Goal: Transaction & Acquisition: Download file/media

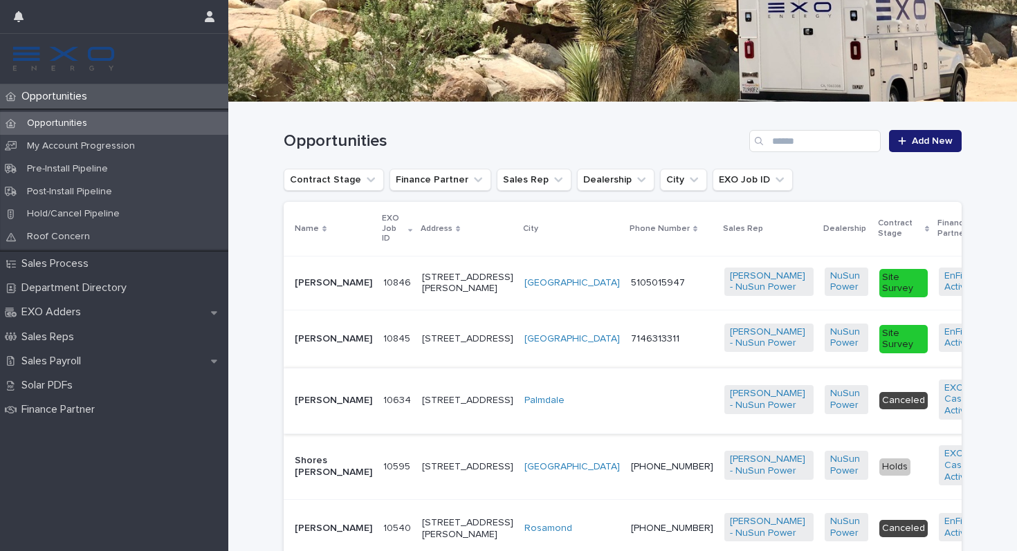
scroll to position [237, 0]
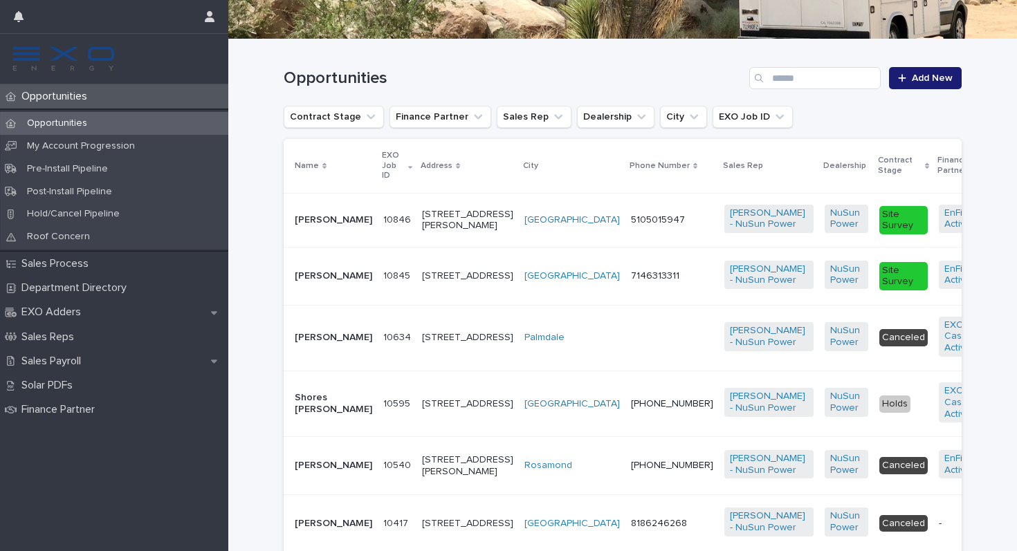
click at [337, 288] on div "[PERSON_NAME]" at bounding box center [333, 276] width 77 height 23
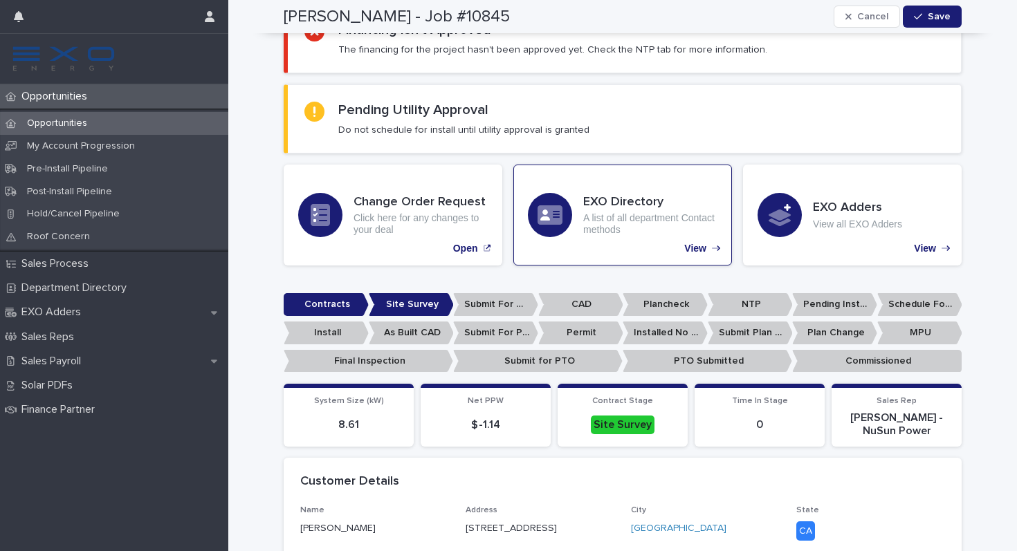
scroll to position [209, 0]
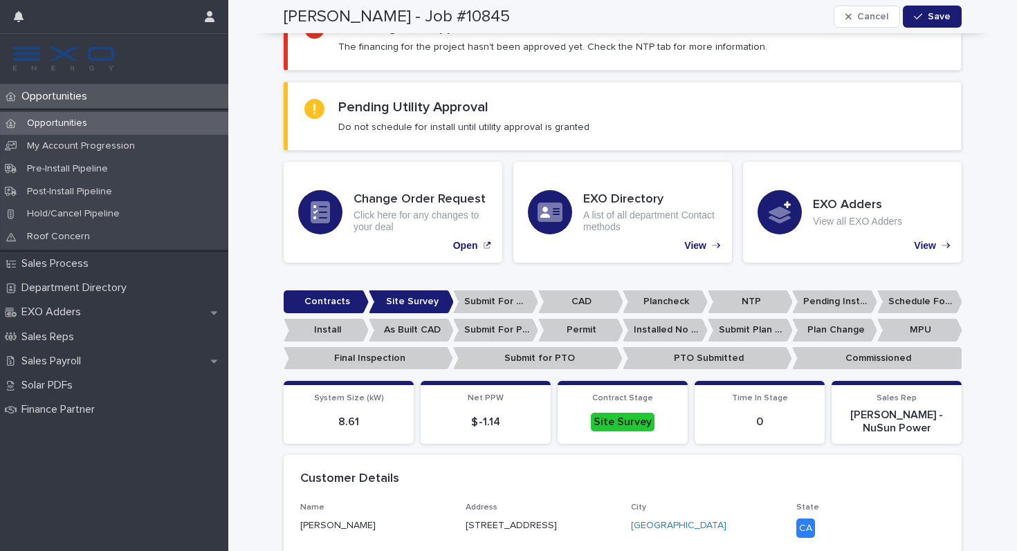
click at [334, 295] on p "Contracts" at bounding box center [326, 301] width 85 height 23
click at [335, 301] on p "Contracts" at bounding box center [326, 301] width 85 height 23
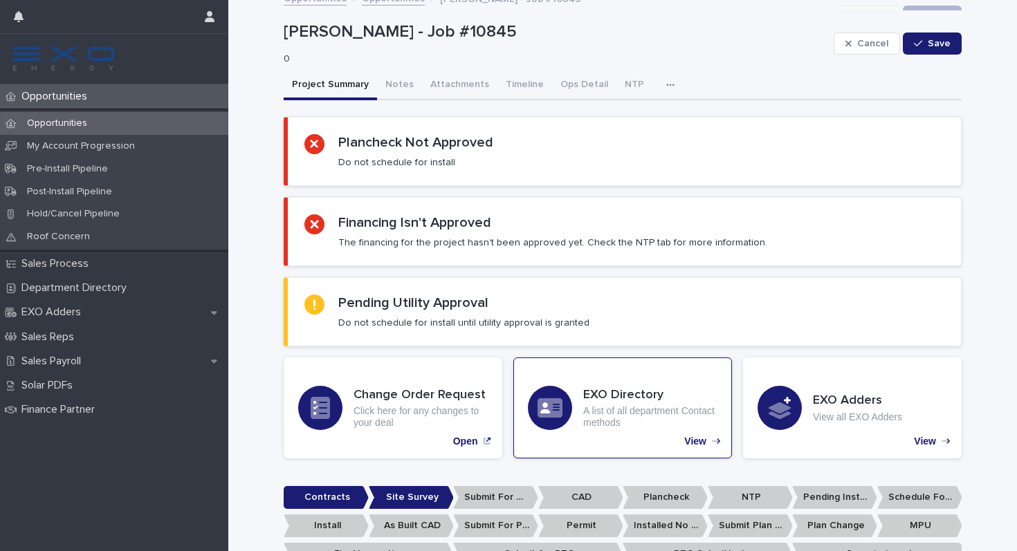
scroll to position [0, 0]
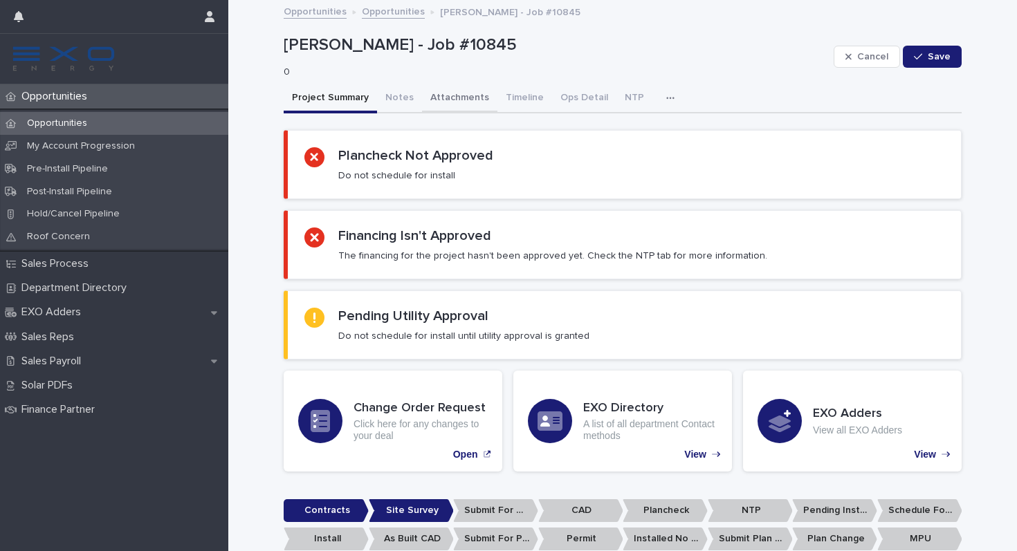
click at [455, 98] on button "Attachments" at bounding box center [459, 98] width 75 height 29
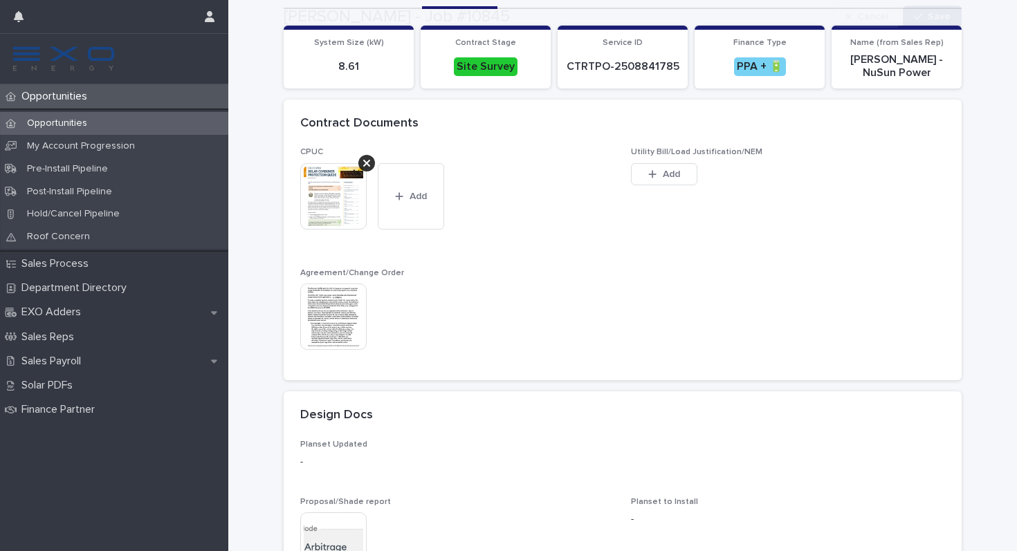
scroll to position [105, 0]
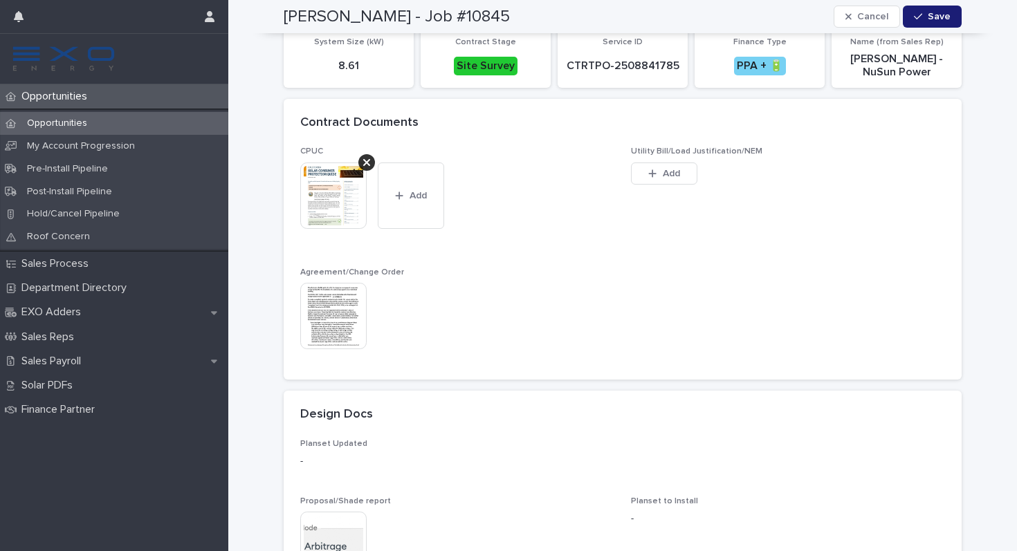
click at [357, 336] on img at bounding box center [333, 316] width 66 height 66
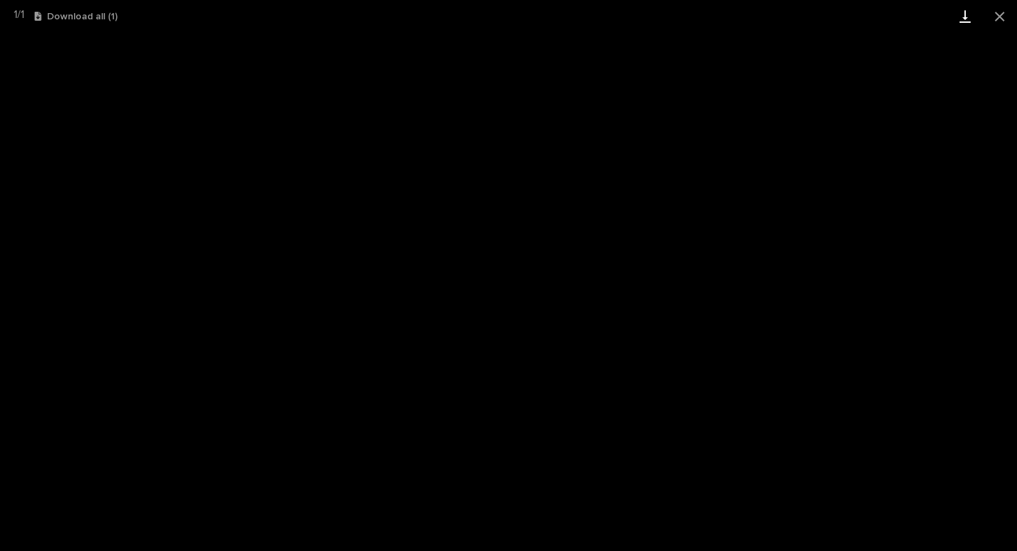
click at [963, 21] on link "Download" at bounding box center [965, 16] width 35 height 33
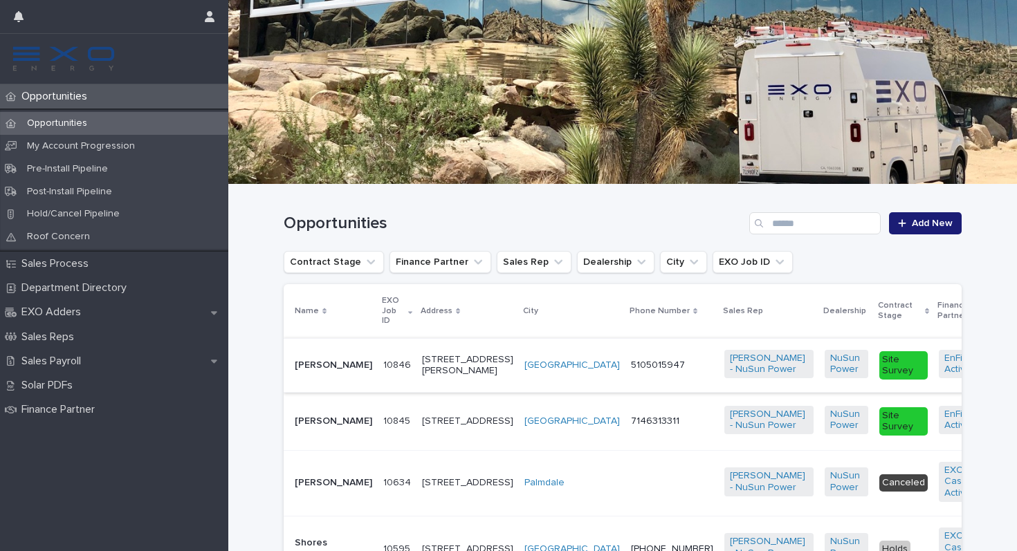
scroll to position [109, 0]
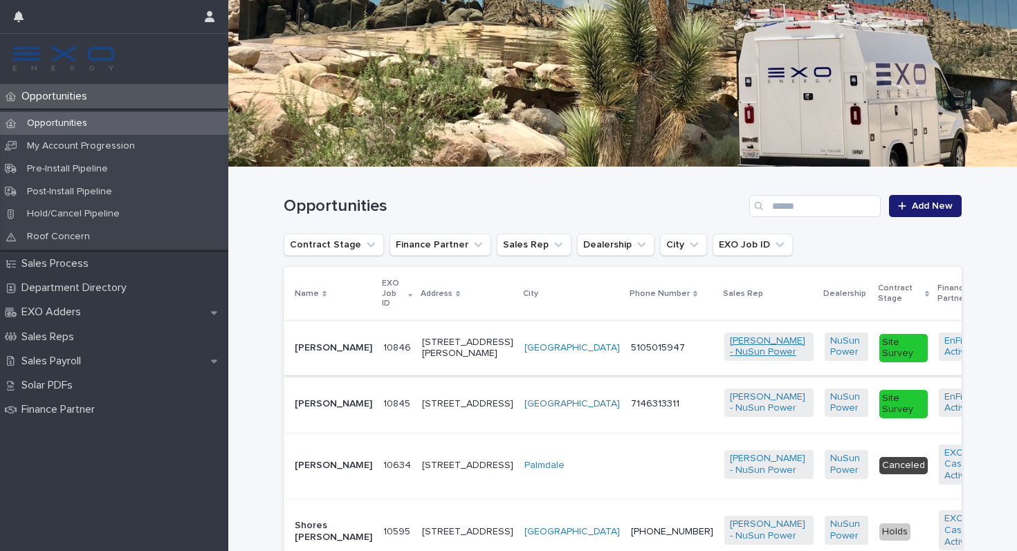
click at [730, 359] on link "[PERSON_NAME] - NuSun Power" at bounding box center [769, 347] width 78 height 24
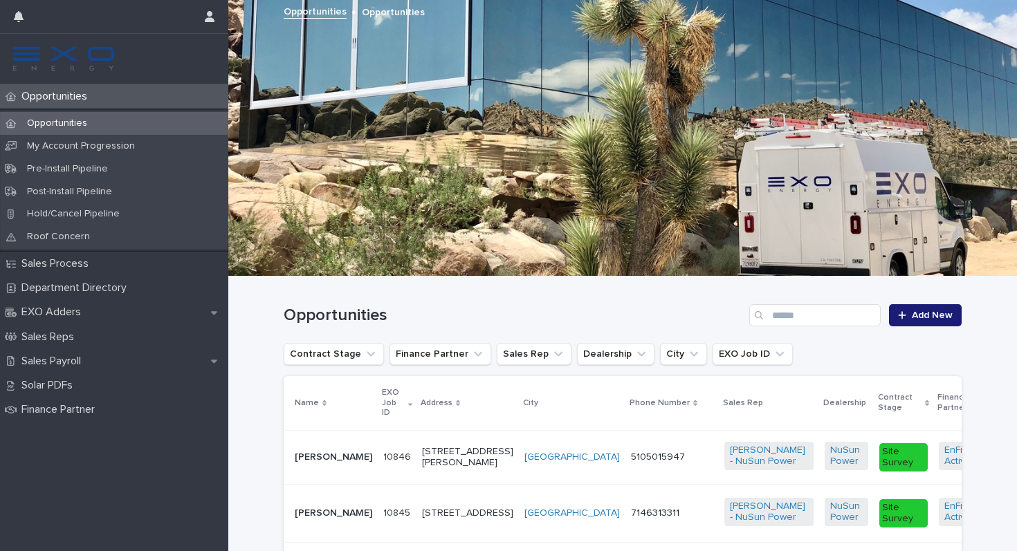
click at [320, 463] on p "[PERSON_NAME]" at bounding box center [333, 458] width 77 height 12
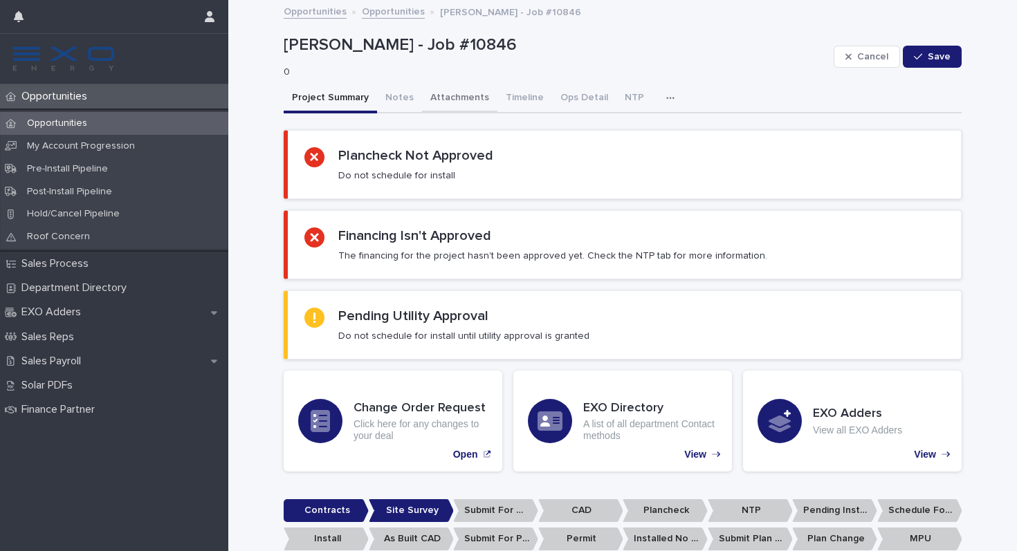
click at [429, 93] on button "Attachments" at bounding box center [459, 98] width 75 height 29
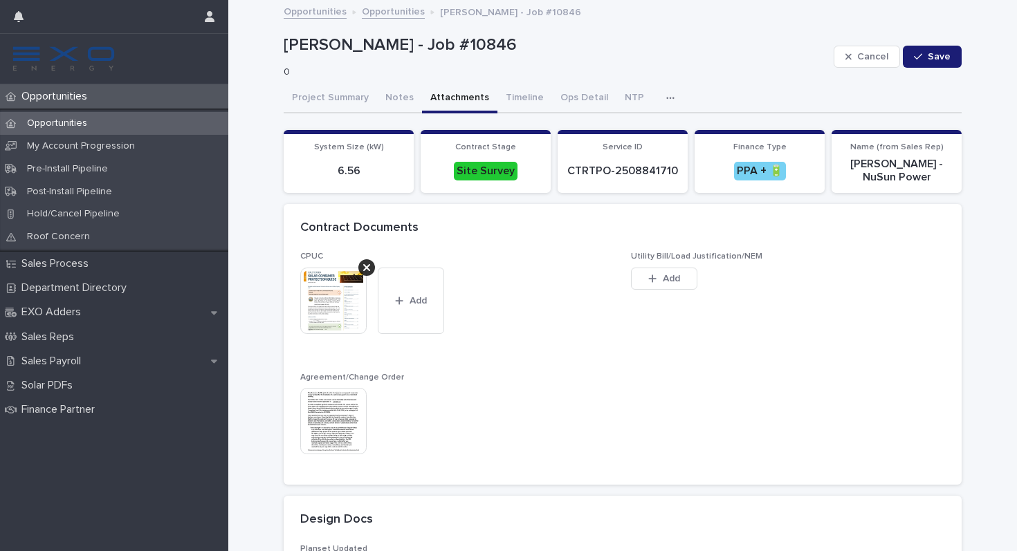
click at [345, 418] on img at bounding box center [333, 421] width 66 height 66
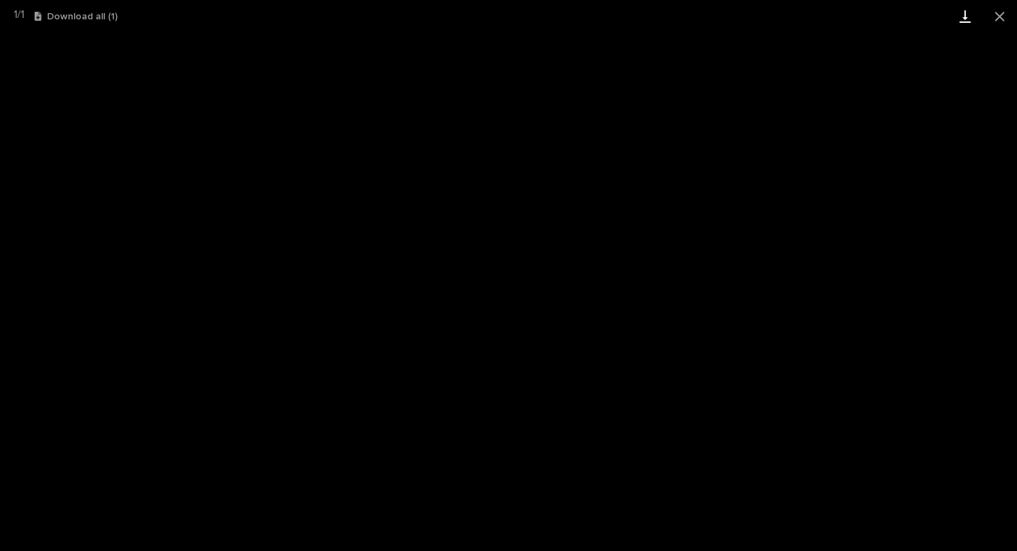
click at [961, 17] on link "Download" at bounding box center [965, 16] width 35 height 33
